Goal: Information Seeking & Learning: Check status

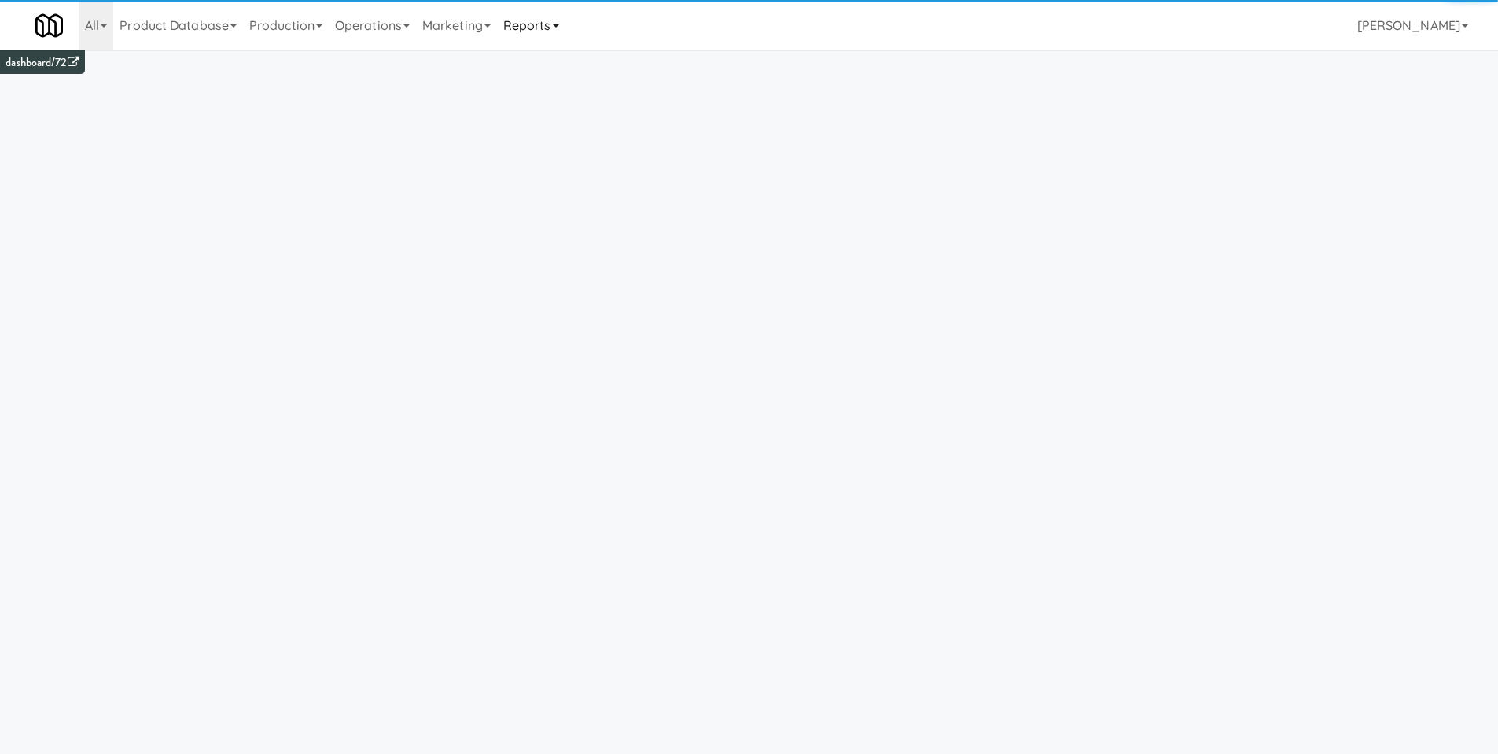
click at [543, 24] on link "Reports" at bounding box center [531, 25] width 68 height 50
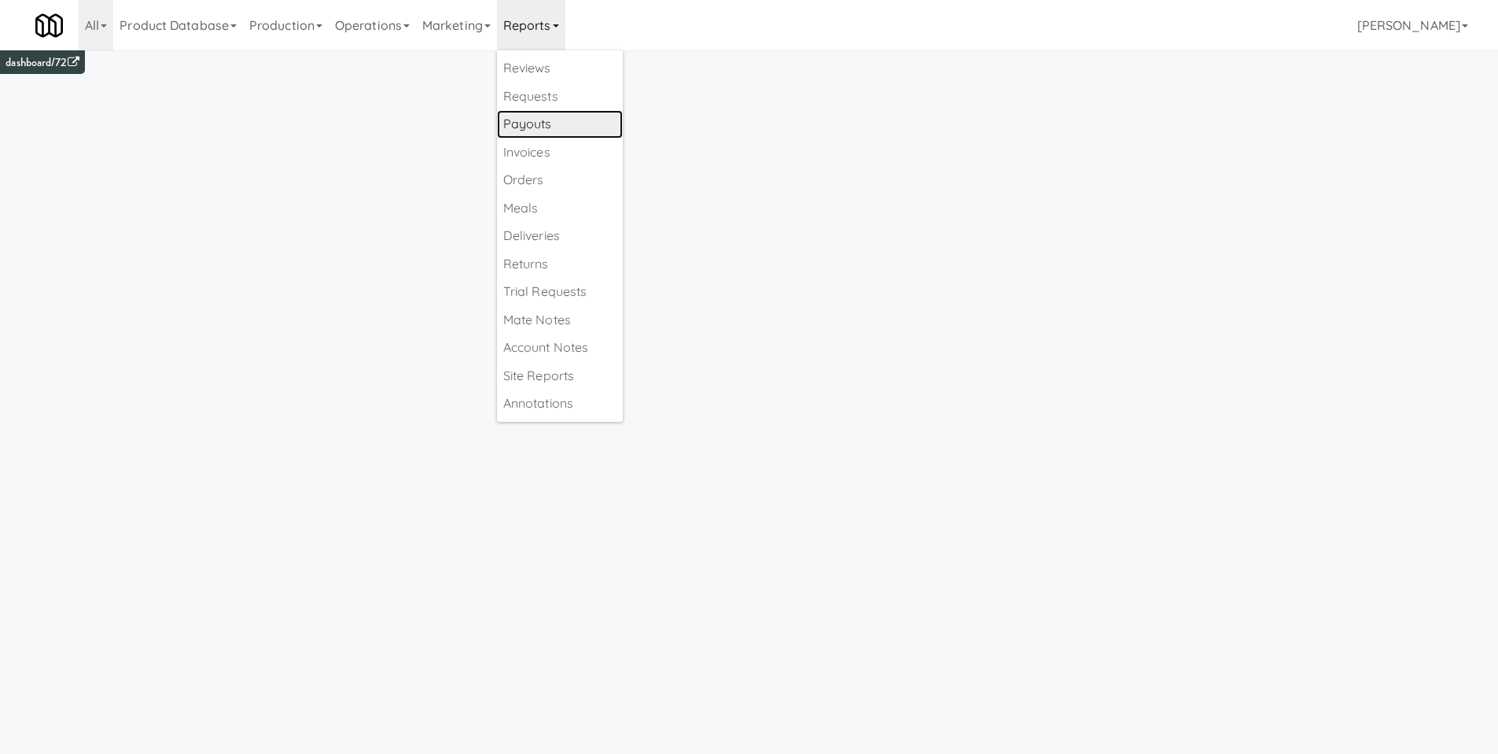
click at [568, 134] on link "Payouts" at bounding box center [560, 124] width 126 height 28
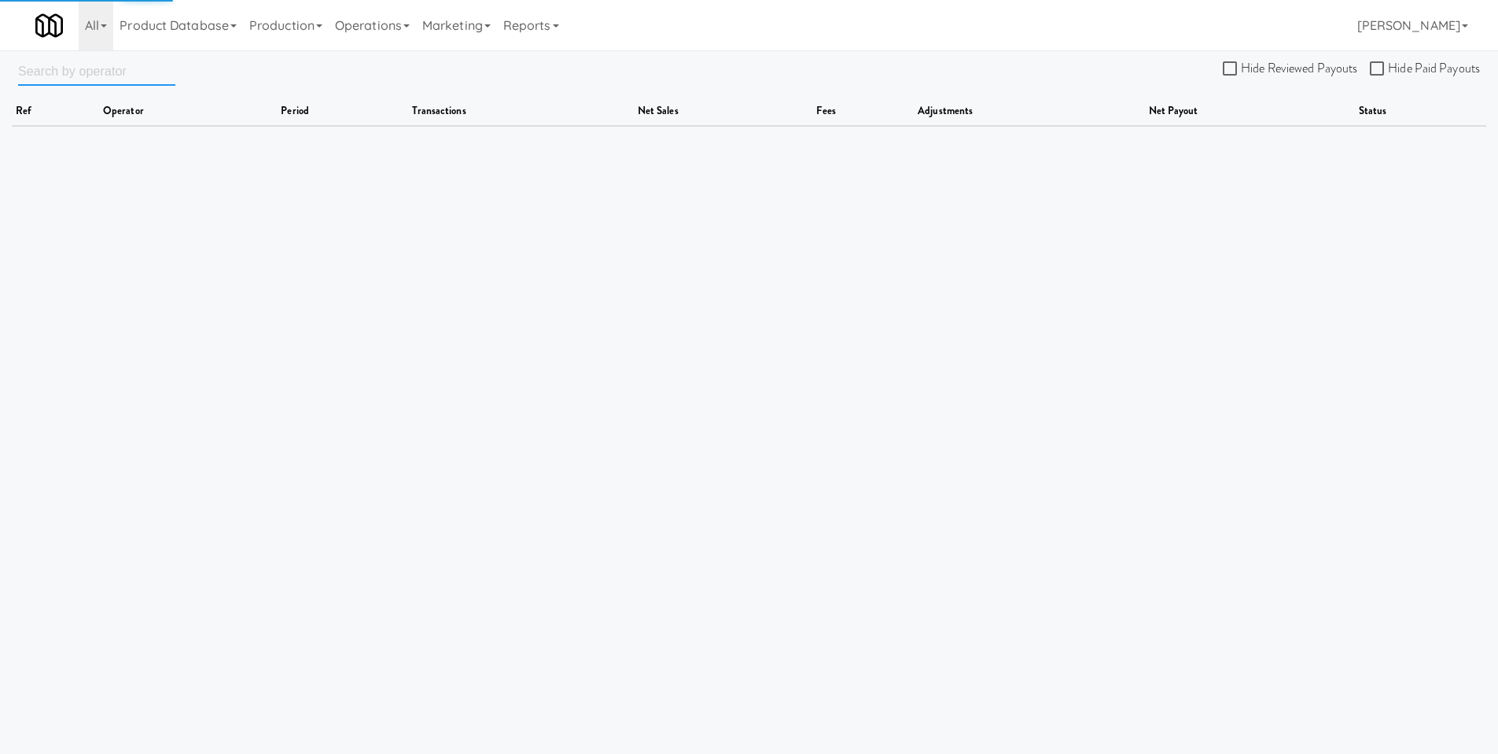
click at [111, 79] on input "text" at bounding box center [96, 71] width 157 height 29
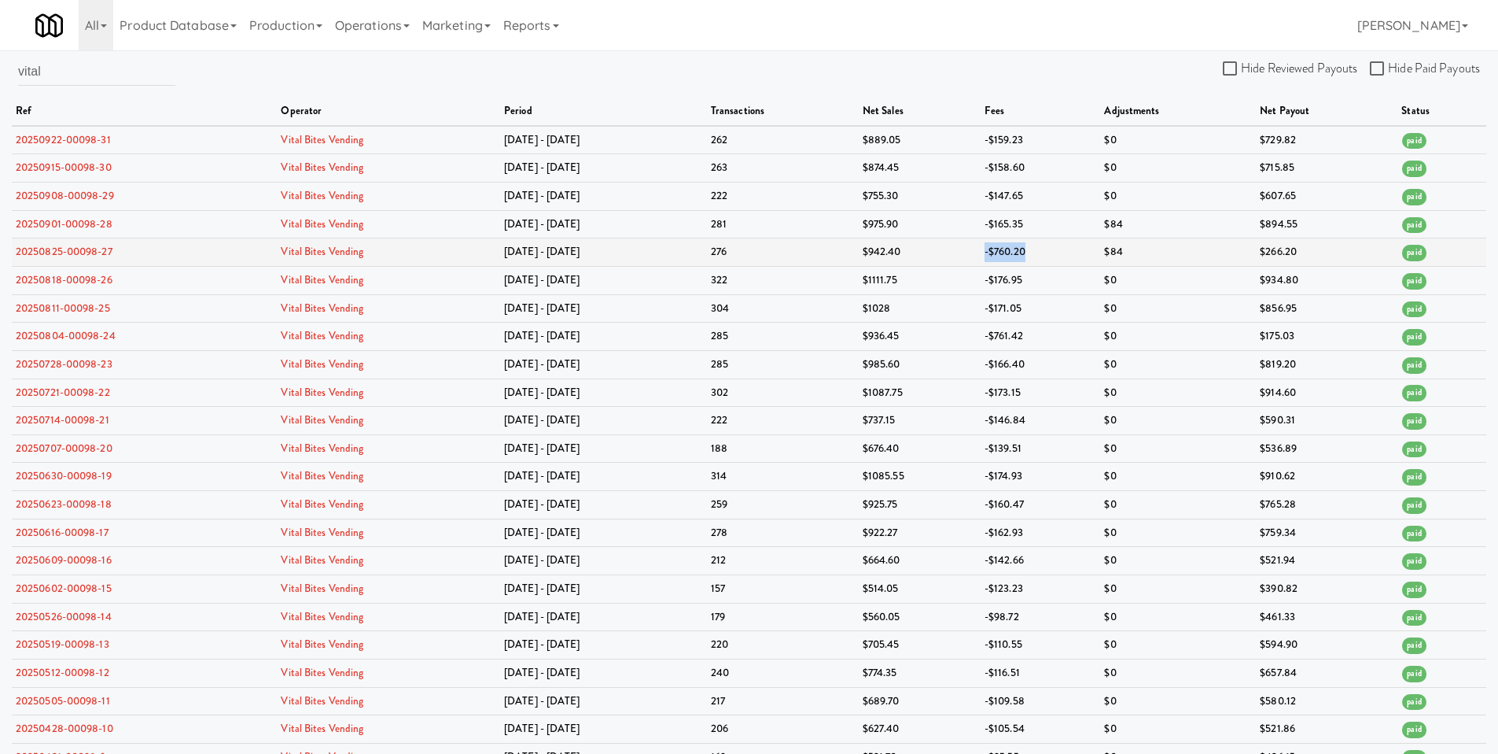
drag, startPoint x: 1025, startPoint y: 251, endPoint x: 966, endPoint y: 249, distance: 59.0
click at [966, 249] on tr "20250825-00098-27 Vital Bites Vending [DATE] - [DATE] 276 $942.40 -$760.20 $84 …" at bounding box center [749, 252] width 1475 height 28
drag, startPoint x: 1030, startPoint y: 337, endPoint x: 946, endPoint y: 330, distance: 84.5
click at [946, 330] on tr "20250804-00098-24 Vital Bites Vending [DATE] - [DATE] 285 $936.45 -$761.42 $0 $…" at bounding box center [749, 337] width 1475 height 28
drag, startPoint x: 1029, startPoint y: 248, endPoint x: 967, endPoint y: 253, distance: 62.3
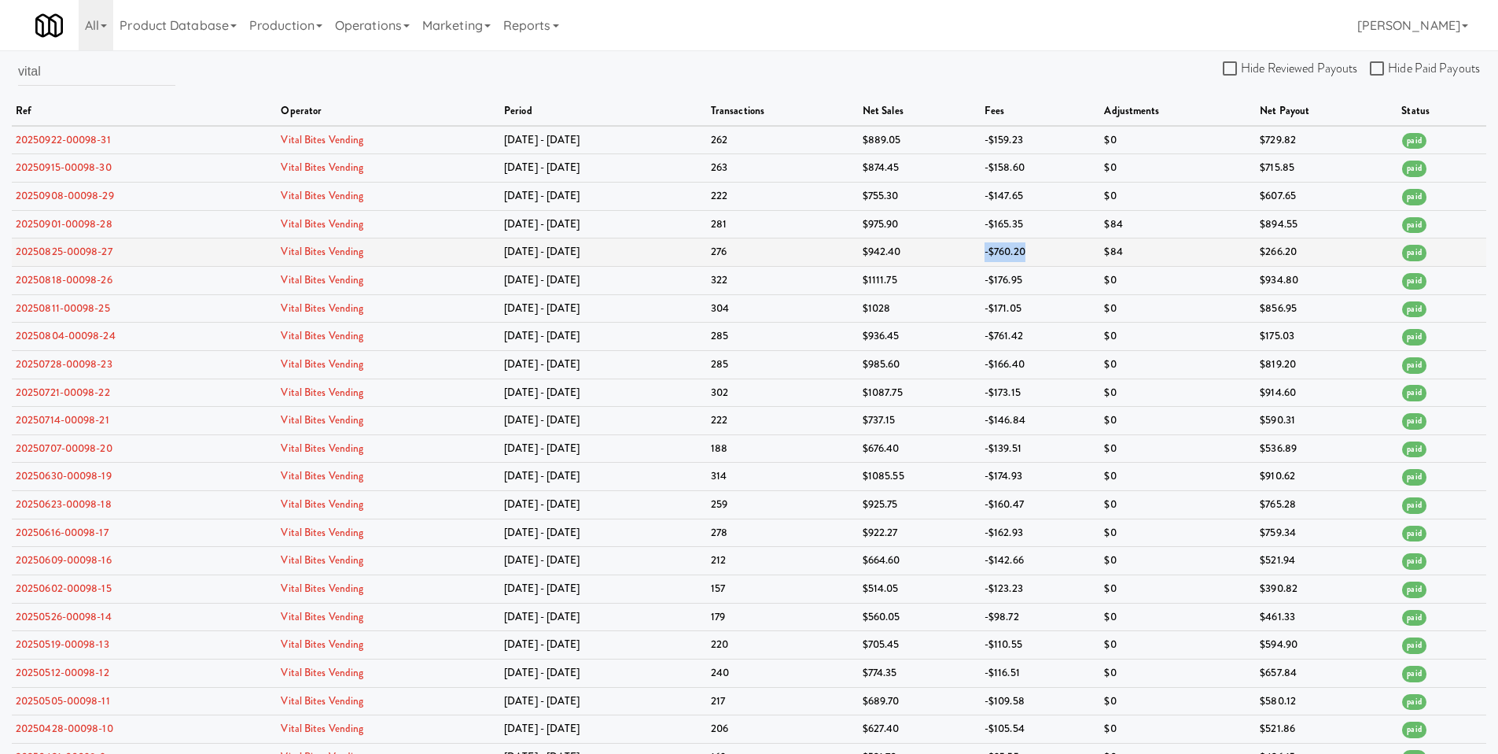
click at [967, 253] on tr "20250825-00098-27 Vital Bites Vending [DATE] - [DATE] 276 $942.40 -$760.20 $84 …" at bounding box center [749, 252] width 1475 height 28
drag, startPoint x: 104, startPoint y: 79, endPoint x: -4, endPoint y: 65, distance: 108.7
click at [0, 65] on html "Okay Okay Select date: previous 2025-Sep next Su Mo Tu We Th Fr Sa 31 1 2 3 4 5…" at bounding box center [749, 377] width 1498 height 754
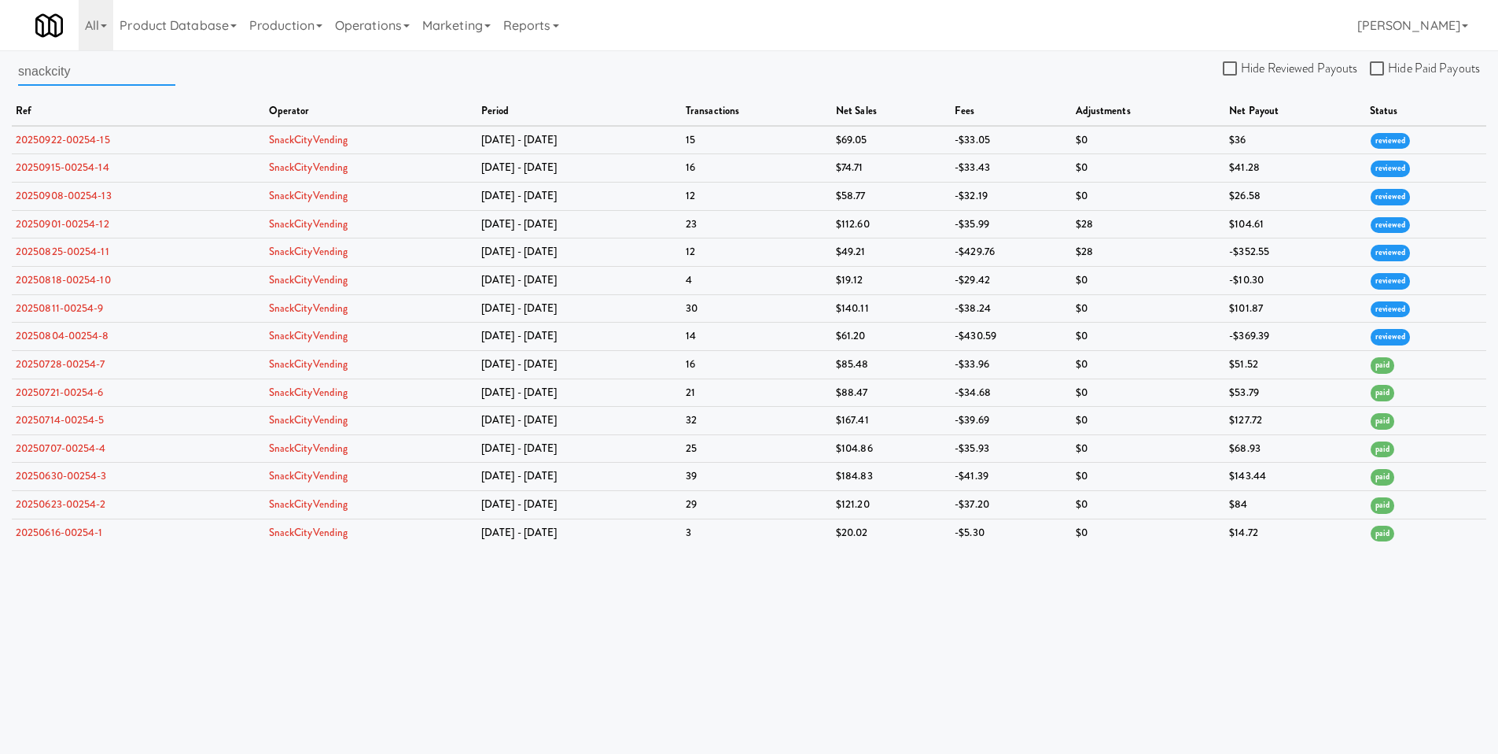
type input "snackcity"
drag, startPoint x: 1001, startPoint y: 337, endPoint x: 958, endPoint y: 331, distance: 43.6
click at [958, 331] on td "-$430.59" at bounding box center [1011, 337] width 120 height 28
drag, startPoint x: 1001, startPoint y: 250, endPoint x: 952, endPoint y: 253, distance: 48.9
click at [952, 253] on td "-$429.76" at bounding box center [1011, 252] width 120 height 28
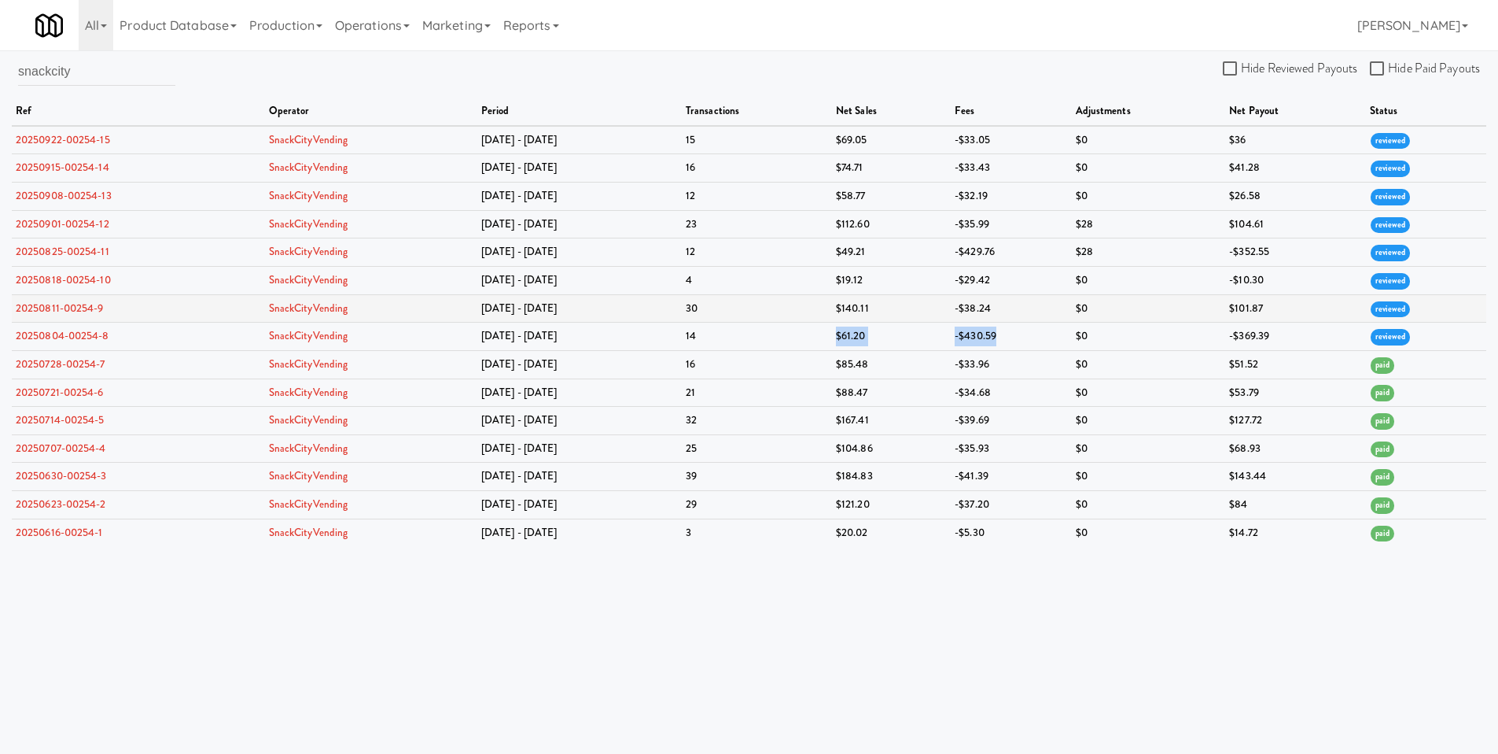
drag, startPoint x: 983, startPoint y: 326, endPoint x: 920, endPoint y: 312, distance: 64.5
click at [910, 325] on tr "20250804-00254-8 SnackCityVending [DATE] - [DATE] $61.20 -$430.59 $0 -$369.39 r…" at bounding box center [749, 337] width 1475 height 28
drag, startPoint x: 1023, startPoint y: 249, endPoint x: 1008, endPoint y: 249, distance: 14.9
click at [1021, 249] on td "-$429.76" at bounding box center [1011, 252] width 120 height 28
drag, startPoint x: 1008, startPoint y: 249, endPoint x: 930, endPoint y: 253, distance: 78.0
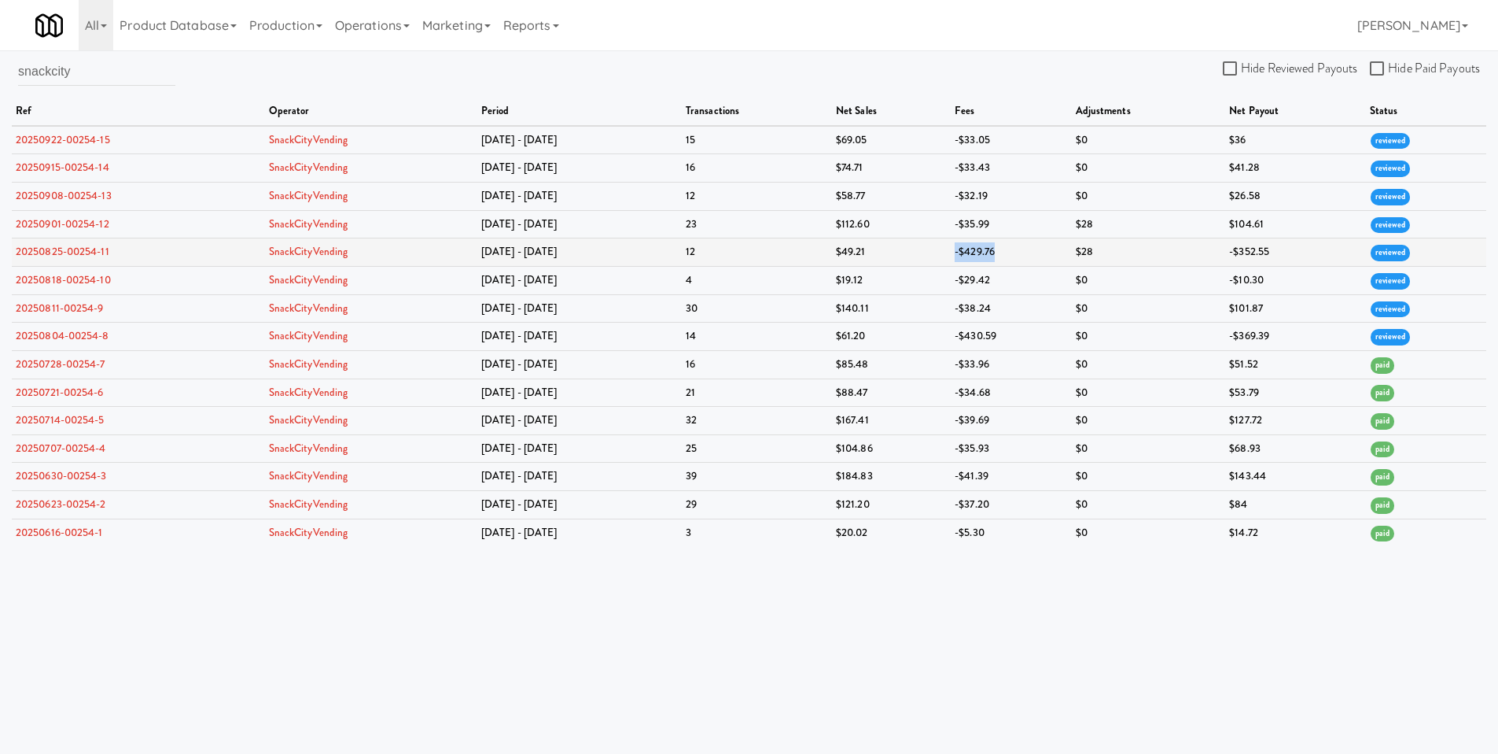
click at [930, 253] on tr "20250825-00254-11 SnackCityVending [DATE] - [DATE] $49.21 -$429.76 $28 -$352.55…" at bounding box center [749, 252] width 1475 height 28
drag, startPoint x: 1432, startPoint y: 253, endPoint x: 1367, endPoint y: 253, distance: 64.5
click at [1367, 253] on td "reviewed" at bounding box center [1426, 252] width 120 height 28
drag, startPoint x: 1012, startPoint y: 340, endPoint x: 935, endPoint y: 337, distance: 76.3
click at [935, 337] on tr "20250804-00254-8 SnackCityVending Jul 28 - Aug 3 14 $61.20 -$430.59 $0 -$369.39…" at bounding box center [749, 337] width 1475 height 28
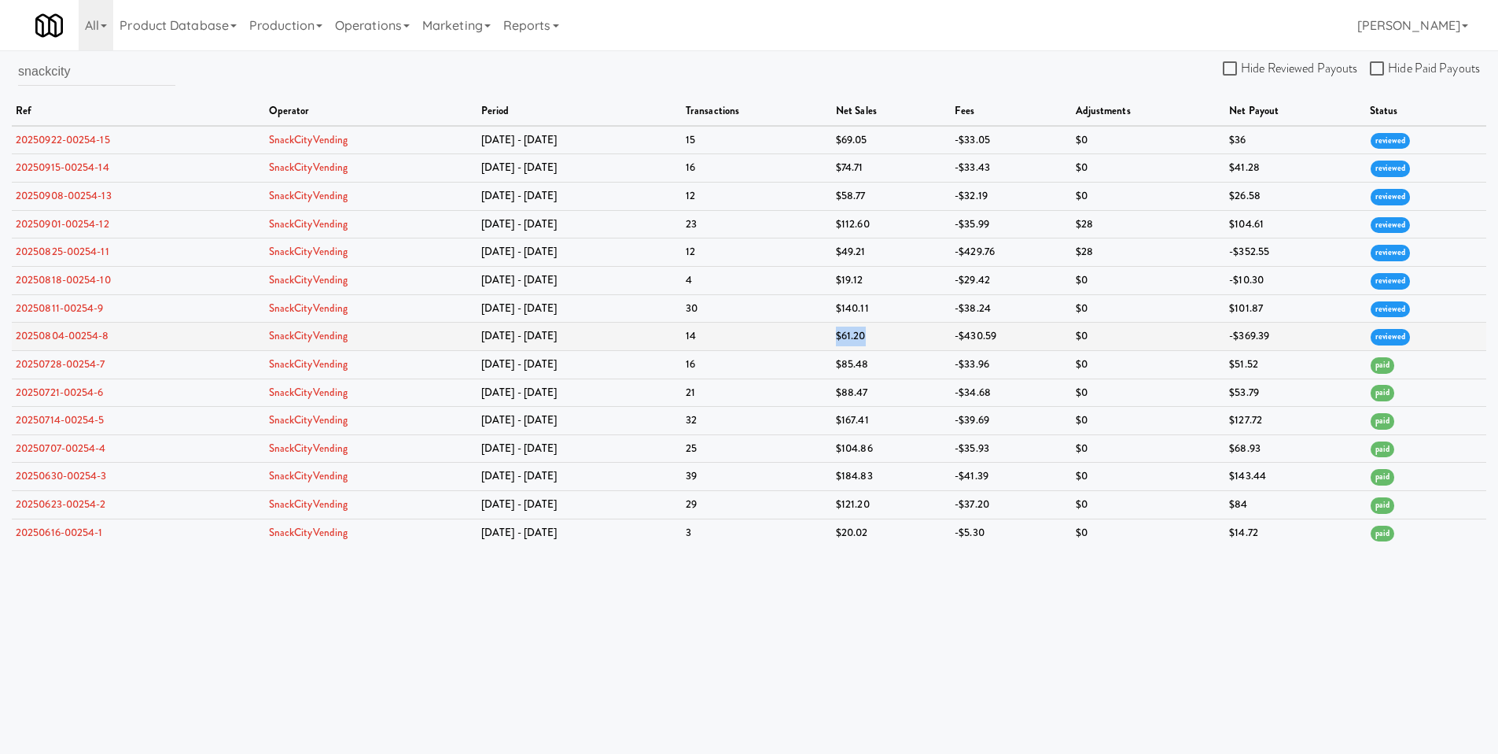
drag, startPoint x: 867, startPoint y: 337, endPoint x: 823, endPoint y: 334, distance: 44.2
click at [823, 334] on tr "20250804-00254-8 SnackCityVending Jul 28 - Aug 3 14 $61.20 -$430.59 $0 -$369.39…" at bounding box center [749, 337] width 1475 height 28
click at [868, 337] on td "$61.20" at bounding box center [891, 337] width 119 height 28
drag, startPoint x: 1303, startPoint y: 334, endPoint x: 1230, endPoint y: 335, distance: 73.2
click at [1230, 335] on td "-$369.39" at bounding box center [1296, 337] width 140 height 28
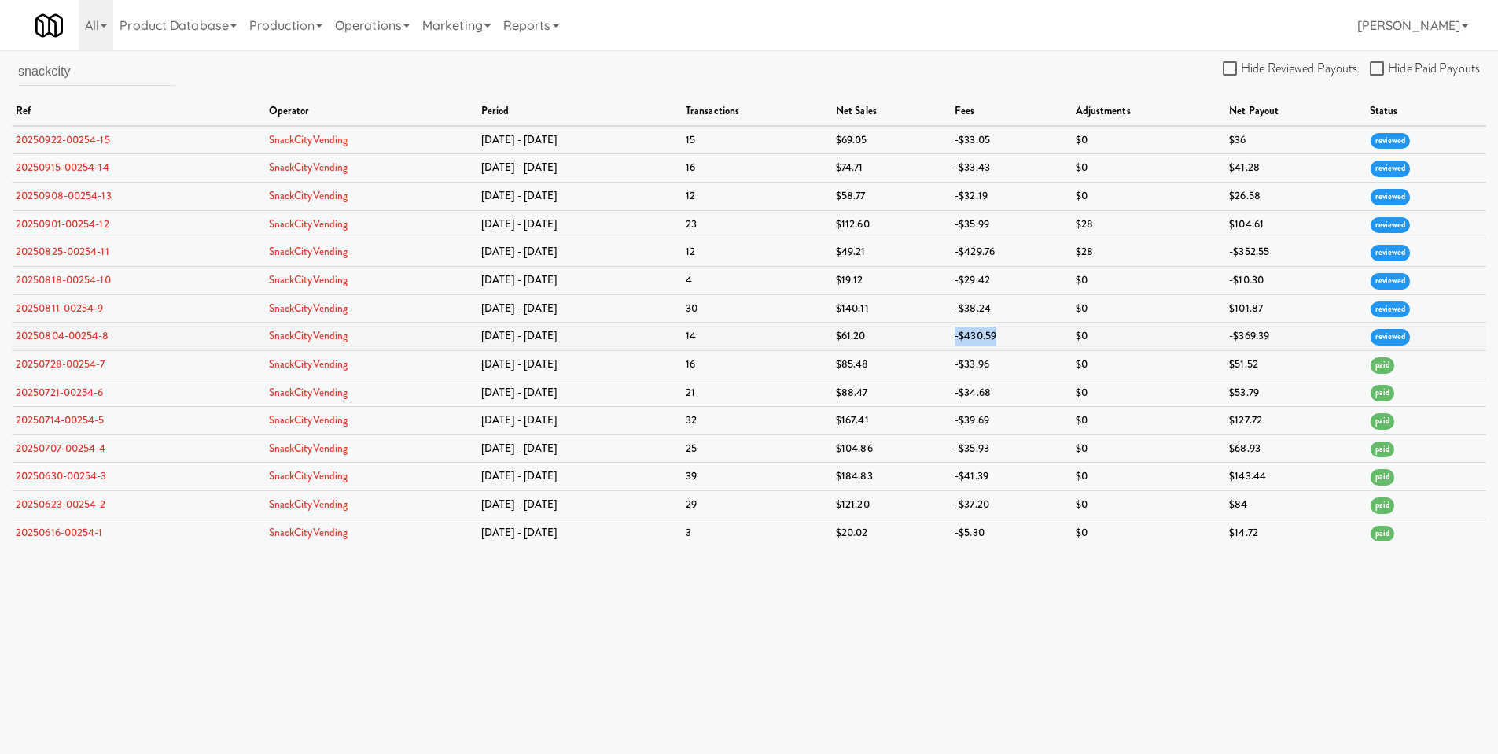
drag, startPoint x: 1003, startPoint y: 336, endPoint x: 923, endPoint y: 328, distance: 80.6
click at [923, 328] on tr "20250804-00254-8 SnackCityVending Jul 28 - Aug 3 14 $61.20 -$430.59 $0 -$369.39…" at bounding box center [749, 337] width 1475 height 28
drag, startPoint x: 1009, startPoint y: 256, endPoint x: 909, endPoint y: 247, distance: 100.3
click at [909, 247] on tr "20250825-00254-11 SnackCityVending Aug 18 - Aug 24 12 $49.21 -$429.76 $28 -$352…" at bounding box center [749, 252] width 1475 height 28
drag, startPoint x: 95, startPoint y: 79, endPoint x: -13, endPoint y: 69, distance: 108.2
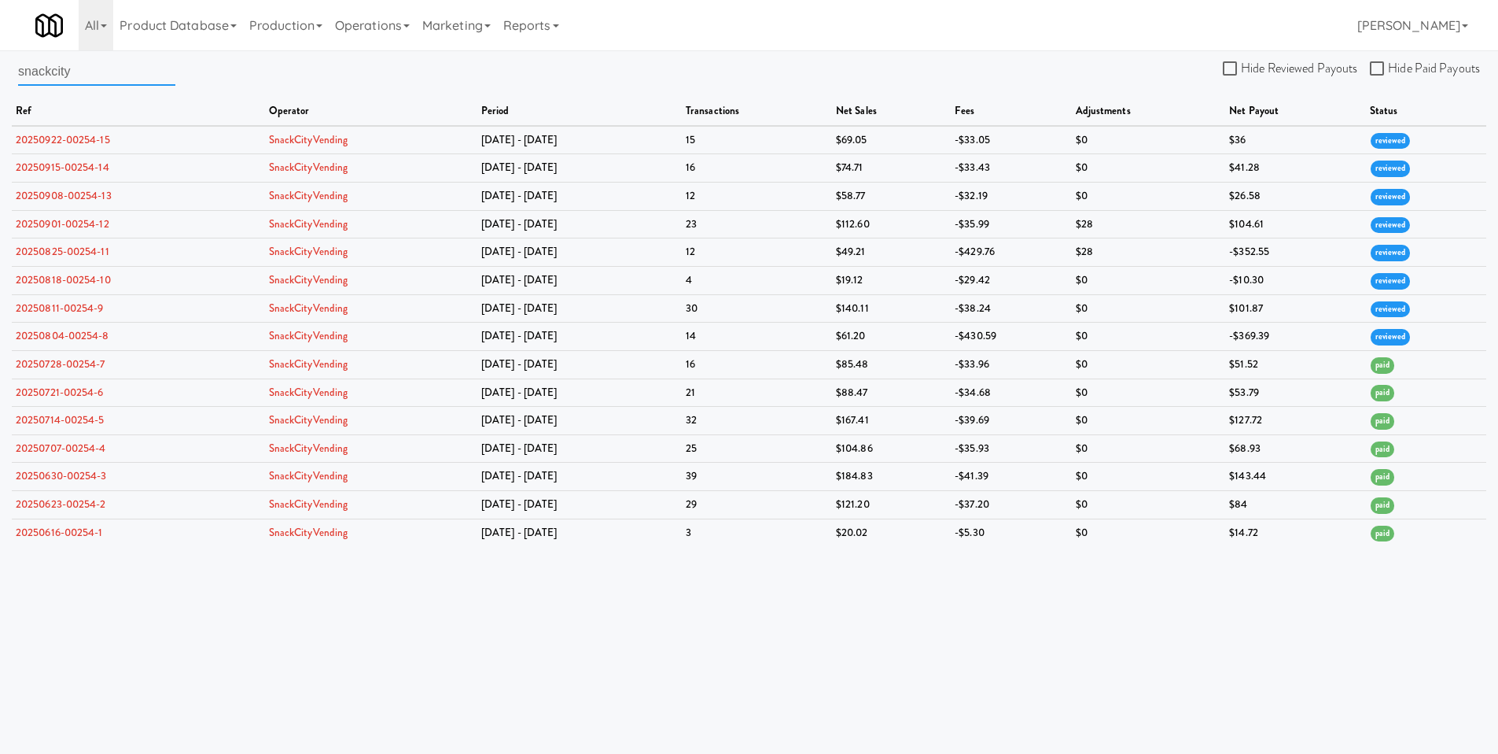
click at [0, 69] on html "Okay Okay Select date: previous 2025-Sep next Su Mo Tu We Th Fr Sa 31 1 2 3 4 5…" at bounding box center [749, 377] width 1498 height 754
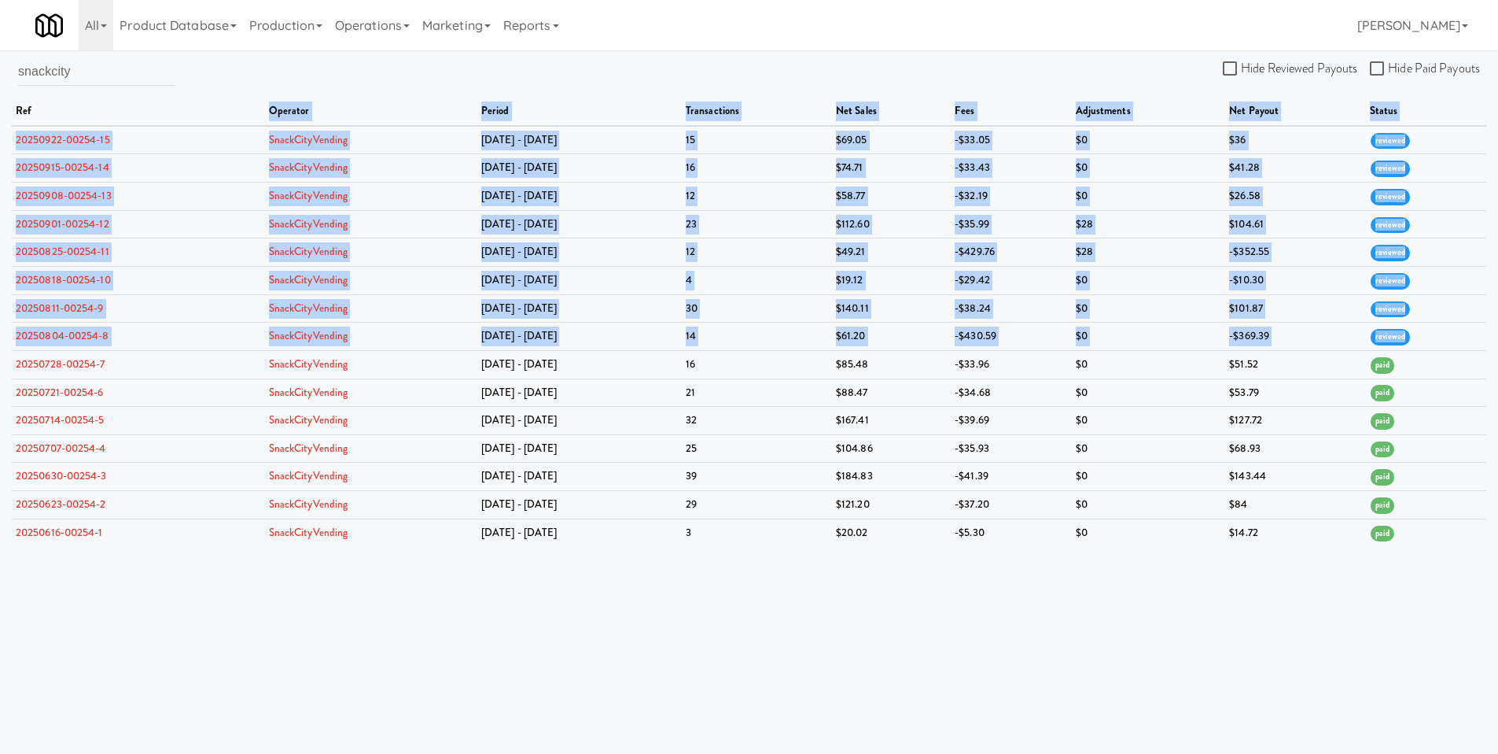
drag, startPoint x: 1423, startPoint y: 331, endPoint x: 334, endPoint y: 120, distance: 1109.8
click at [257, 112] on table "ref operator period transactions net sales fees adjustments net payout status 2…" at bounding box center [749, 322] width 1475 height 448
click at [1010, 337] on td "-$430.59" at bounding box center [1011, 337] width 120 height 28
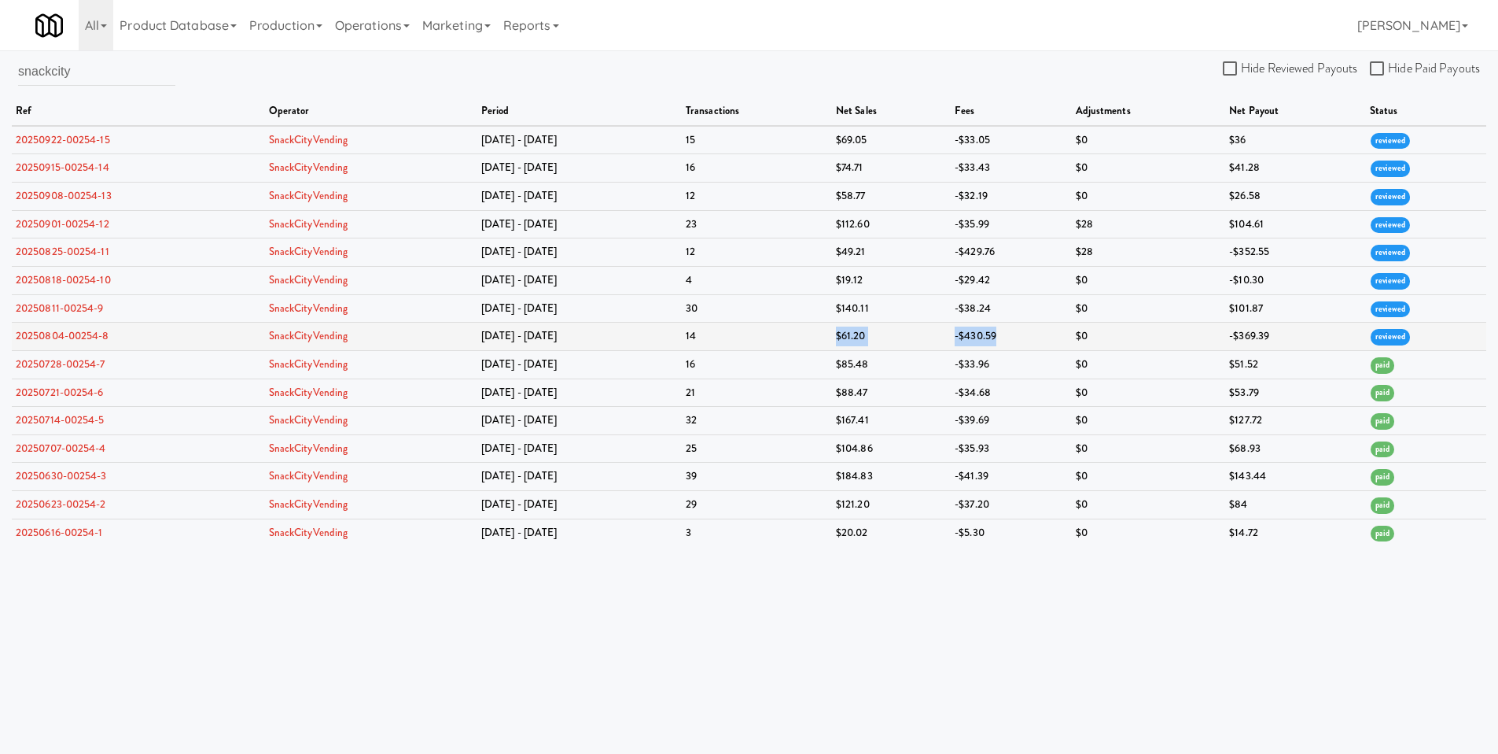
drag, startPoint x: 993, startPoint y: 340, endPoint x: 880, endPoint y: 323, distance: 114.5
click at [884, 324] on tr "20250804-00254-8 SnackCityVending Jul 28 - Aug 3 14 $61.20 -$430.59 $0 -$369.39…" at bounding box center [749, 337] width 1475 height 28
drag, startPoint x: 1030, startPoint y: 263, endPoint x: 883, endPoint y: 256, distance: 146.5
click at [898, 256] on tr "20250825-00254-11 SnackCityVending Aug 18 - Aug 24 12 $49.21 -$429.76 $28 -$352…" at bounding box center [749, 252] width 1475 height 28
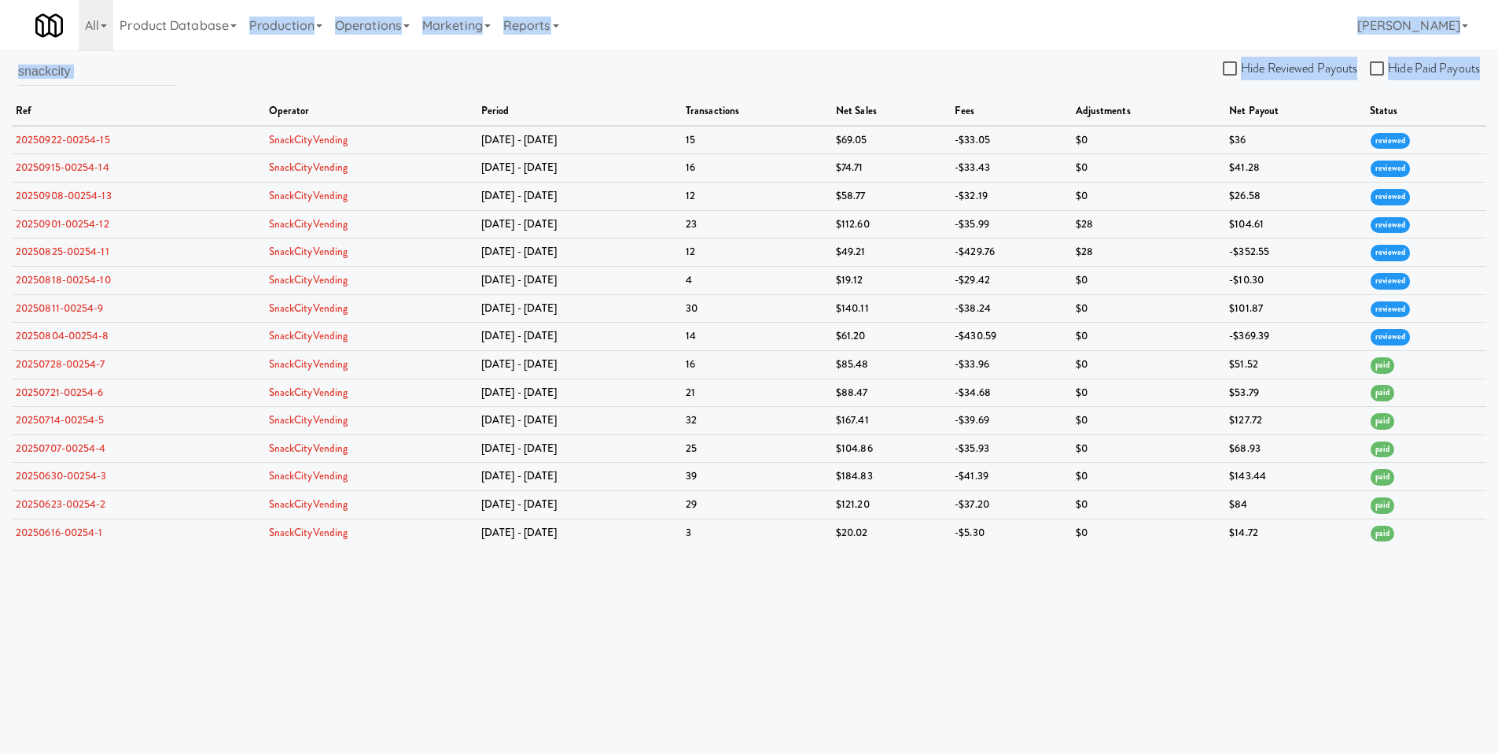
drag, startPoint x: 244, startPoint y: 50, endPoint x: 1388, endPoint y: 575, distance: 1259.4
click at [1388, 575] on body "Okay Okay Select date: previous 2025-Sep next Su Mo Tu We Th Fr Sa 31 1 2 3 4 5…" at bounding box center [749, 427] width 1498 height 754
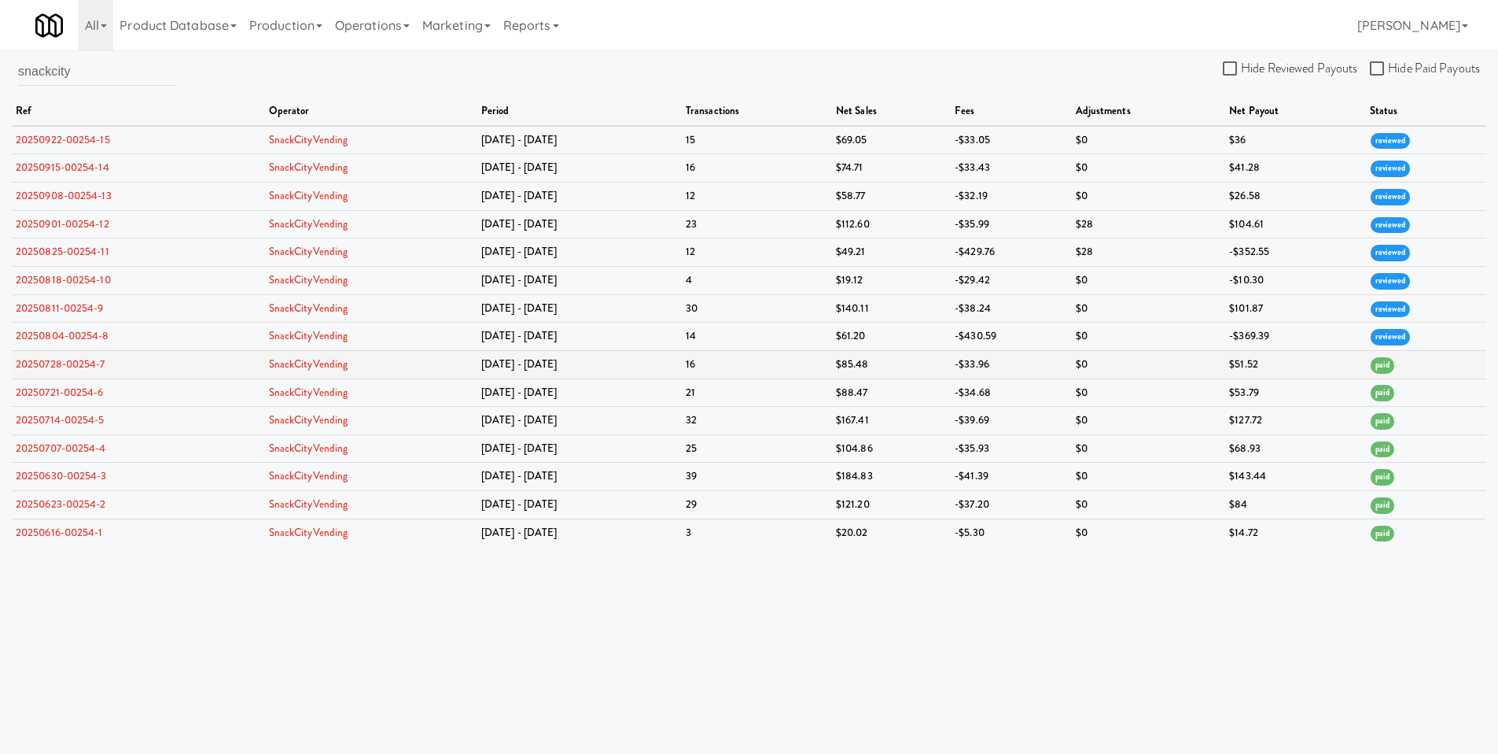
drag, startPoint x: 1393, startPoint y: 371, endPoint x: 1421, endPoint y: 367, distance: 28.6
click at [1421, 367] on td "paid" at bounding box center [1426, 364] width 120 height 28
drag, startPoint x: 949, startPoint y: 333, endPoint x: 997, endPoint y: 336, distance: 48.1
click at [997, 336] on td "-$430.59" at bounding box center [1011, 337] width 120 height 28
drag, startPoint x: 932, startPoint y: 445, endPoint x: 1042, endPoint y: 450, distance: 110.2
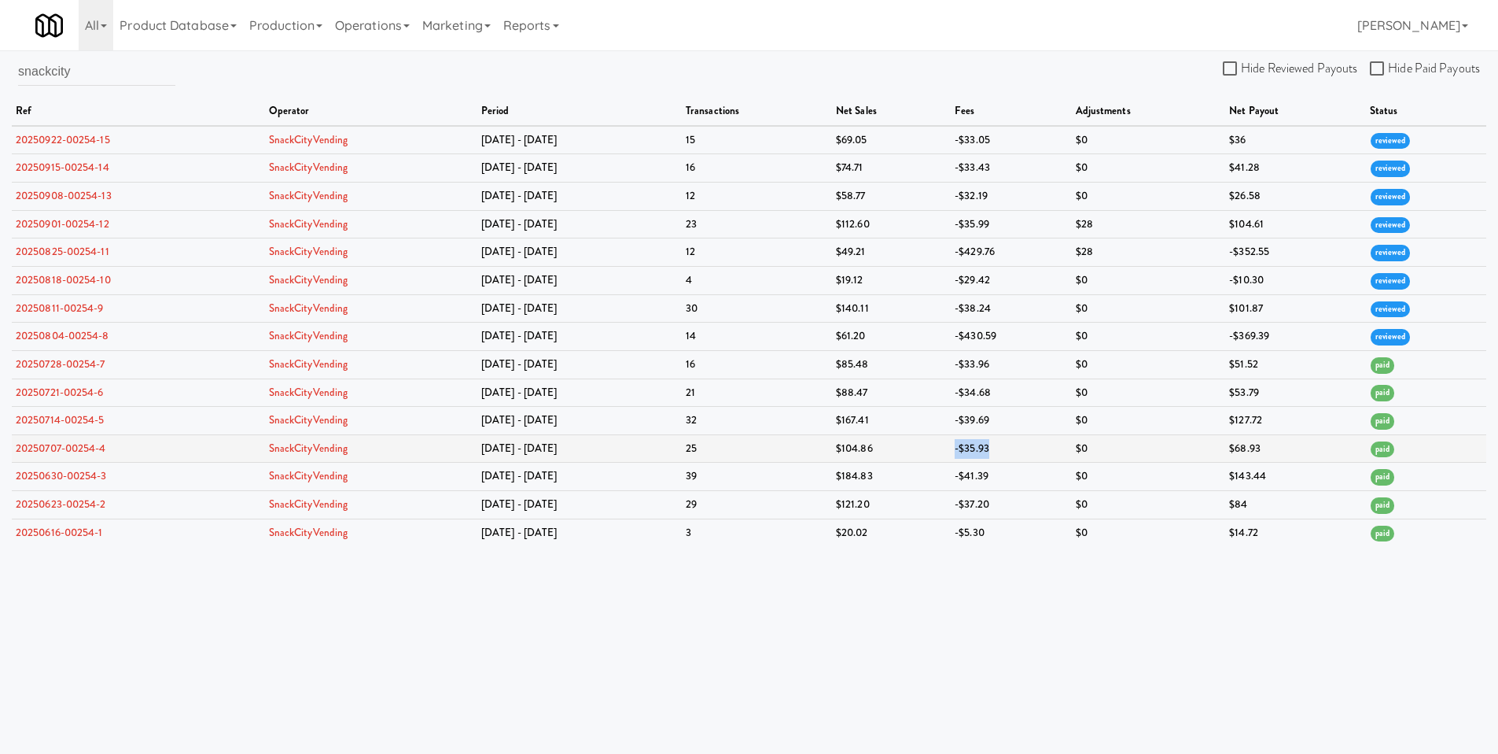
click at [1042, 450] on tr "20250707-00254-4 SnackCityVending Jun 30 - Jul 6 25 $104.86 -$35.93 $0 $68.93 p…" at bounding box center [749, 448] width 1475 height 28
click at [1042, 450] on td "-$35.93" at bounding box center [1011, 448] width 120 height 28
